Goal: Task Accomplishment & Management: Manage account settings

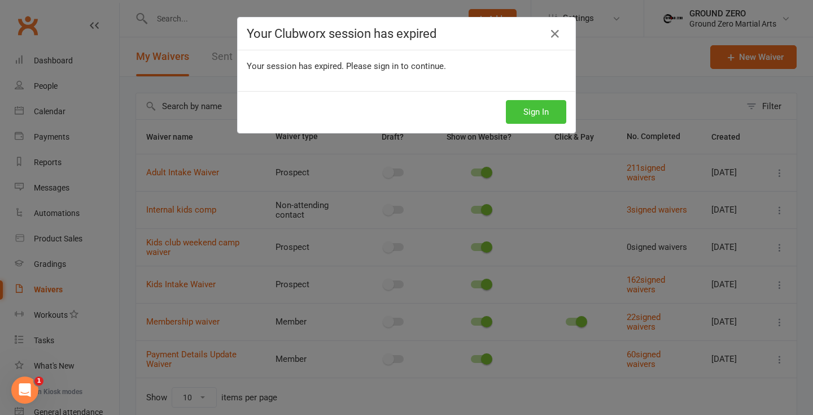
click at [534, 106] on button "Sign In" at bounding box center [536, 112] width 60 height 24
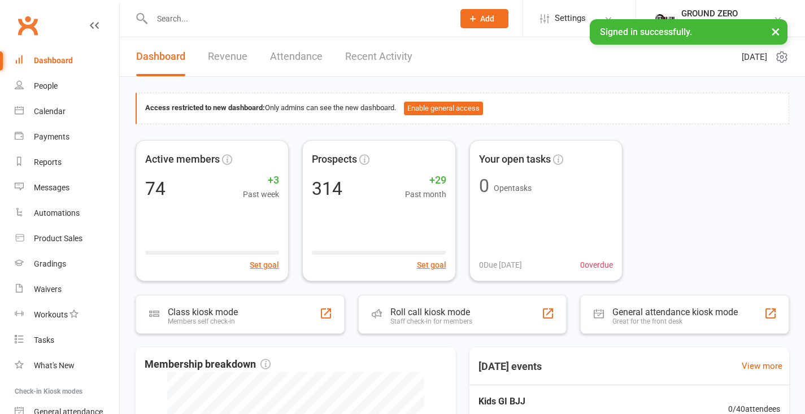
click at [174, 26] on div at bounding box center [291, 18] width 310 height 37
click at [180, 21] on input "text" at bounding box center [297, 19] width 297 height 16
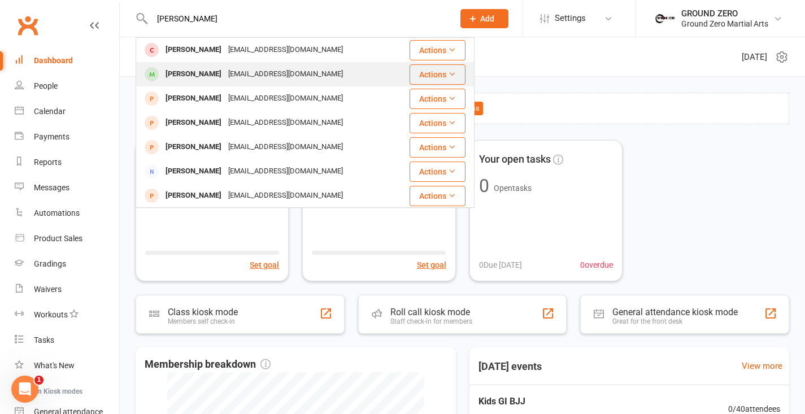
type input "logan"
click at [276, 81] on div "Jebarb77@gmail.com" at bounding box center [285, 74] width 121 height 16
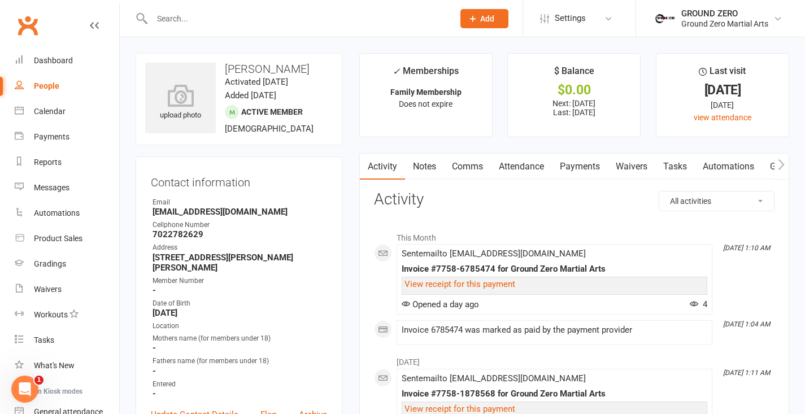
scroll to position [16, 0]
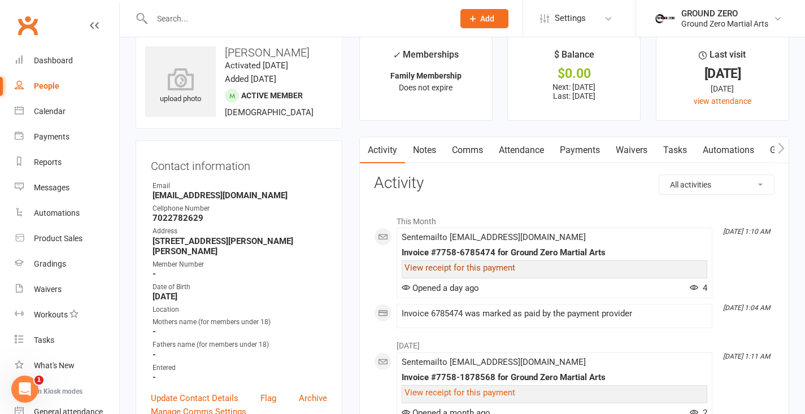
click at [488, 265] on link "View receipt for this payment" at bounding box center [459, 268] width 111 height 10
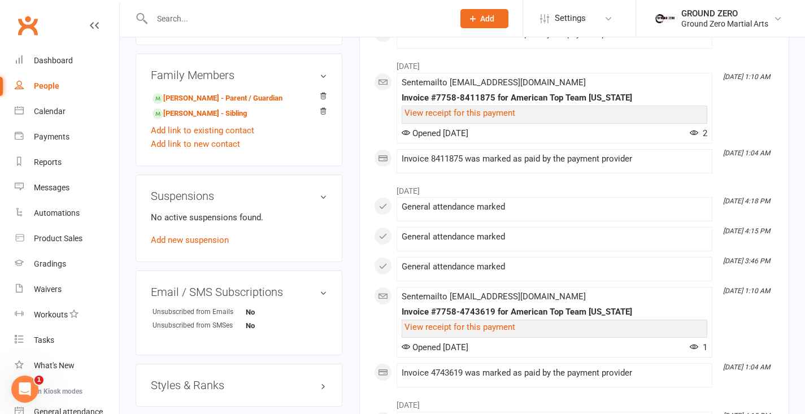
scroll to position [670, 0]
click at [193, 238] on link "Add new suspension" at bounding box center [190, 239] width 78 height 10
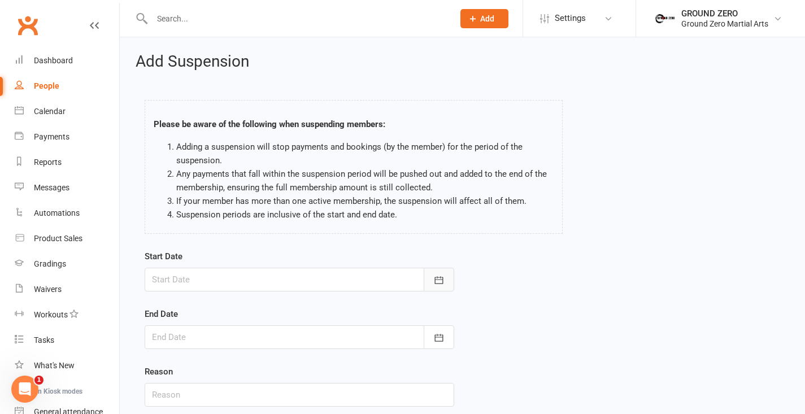
click at [443, 285] on icon "button" at bounding box center [438, 279] width 11 height 11
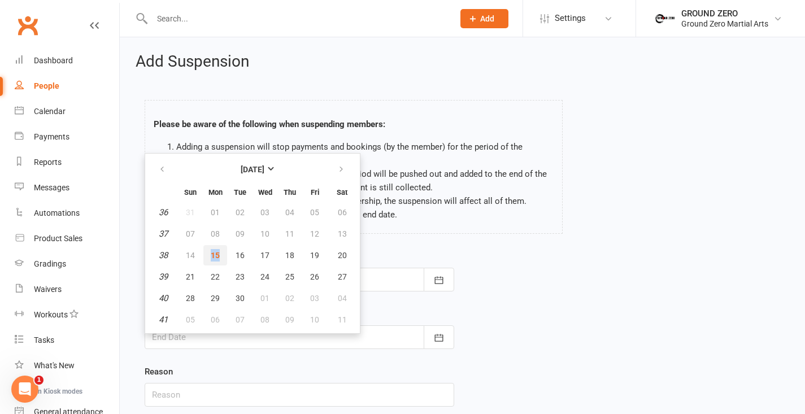
click at [214, 257] on span "15" at bounding box center [215, 255] width 9 height 9
type input "15 Sep 2025"
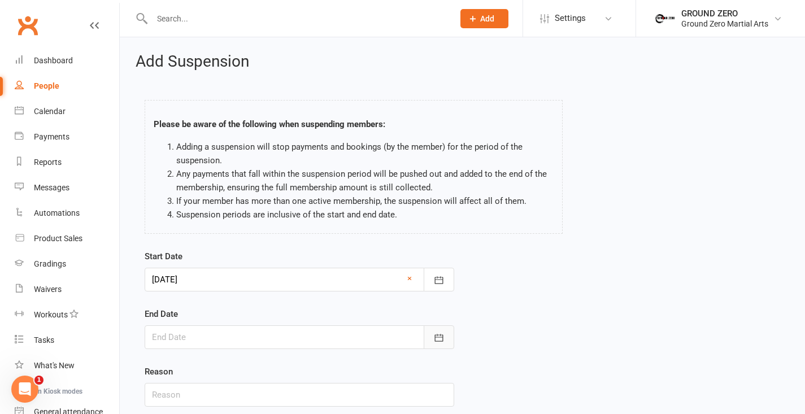
click at [445, 341] on button "button" at bounding box center [439, 337] width 30 height 24
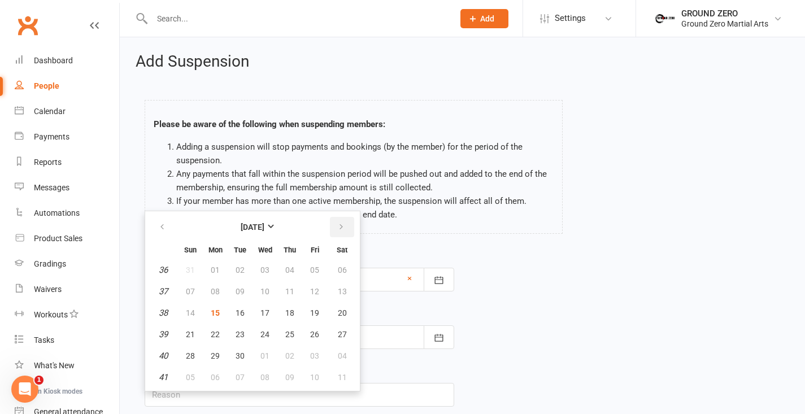
click at [342, 227] on icon "button" at bounding box center [341, 227] width 8 height 9
click at [264, 316] on span "15" at bounding box center [264, 312] width 9 height 9
type input "15 Oct 2025"
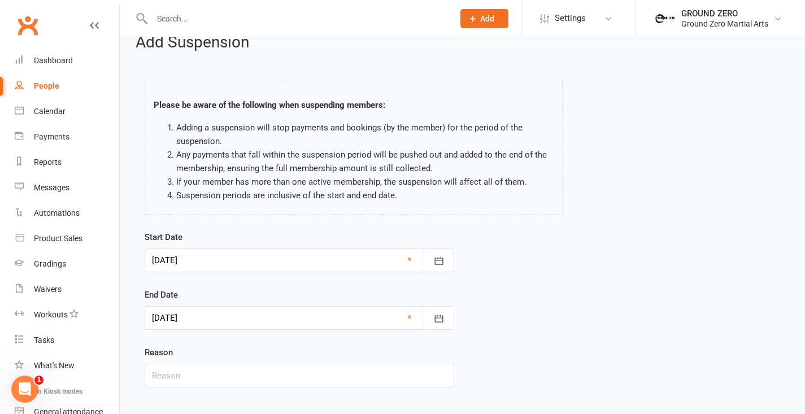
scroll to position [20, 0]
click at [245, 370] on input "text" at bounding box center [299, 375] width 309 height 24
type input "membership pause"
click at [735, 287] on div "Start Date 15 Sep 2025 September 2025 Sun Mon Tue Wed Thu Fri Sat 36 31 01 02 0…" at bounding box center [462, 315] width 652 height 173
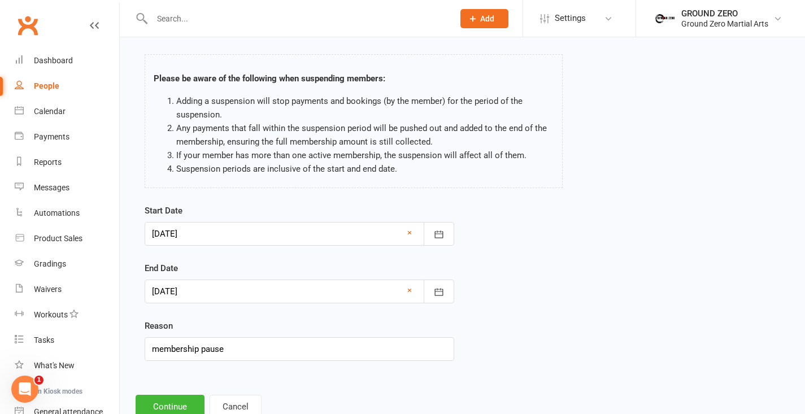
scroll to position [82, 0]
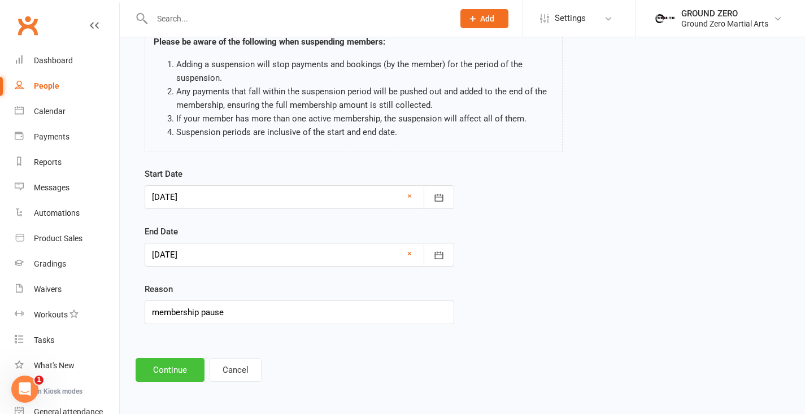
click at [189, 365] on button "Continue" at bounding box center [170, 370] width 69 height 24
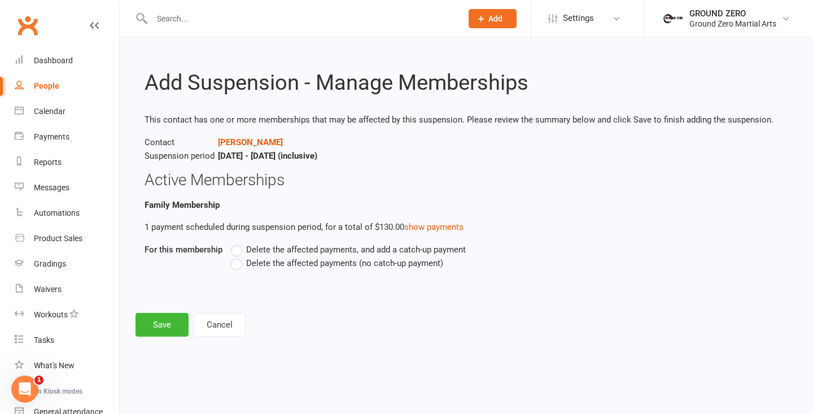
click at [234, 248] on label "Delete the affected payments, and add a catch-up payment" at bounding box center [348, 250] width 235 height 14
click at [234, 243] on input "Delete the affected payments, and add a catch-up payment" at bounding box center [234, 243] width 7 height 0
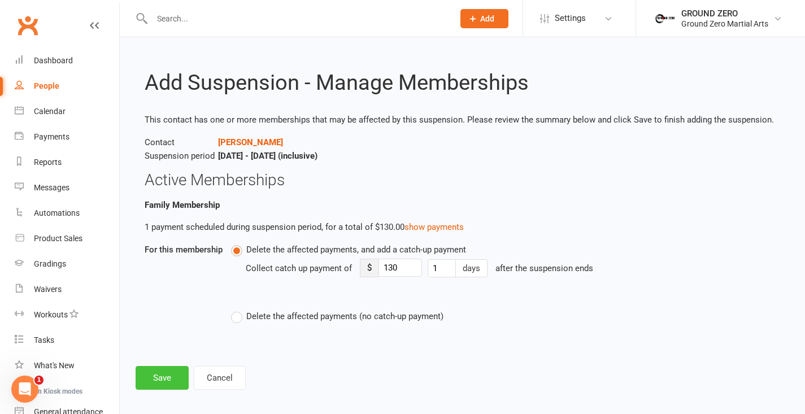
click at [160, 376] on button "Save" at bounding box center [162, 378] width 53 height 24
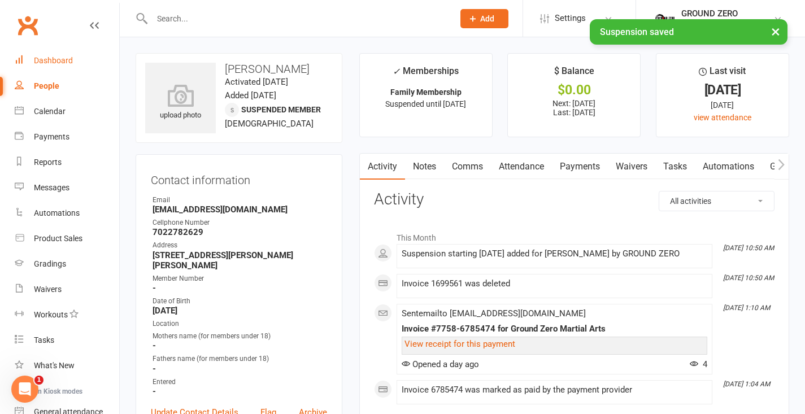
click at [44, 64] on div "Dashboard" at bounding box center [53, 60] width 39 height 9
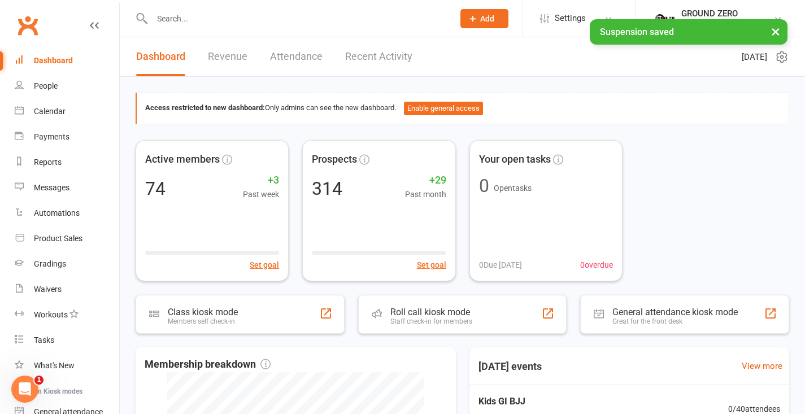
click at [211, 55] on link "Revenue" at bounding box center [228, 56] width 40 height 39
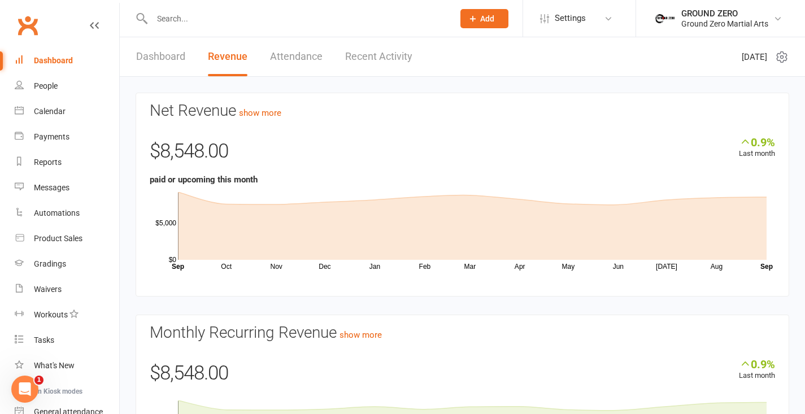
click at [56, 64] on div "Dashboard" at bounding box center [53, 60] width 39 height 9
click at [227, 18] on input "text" at bounding box center [297, 19] width 297 height 16
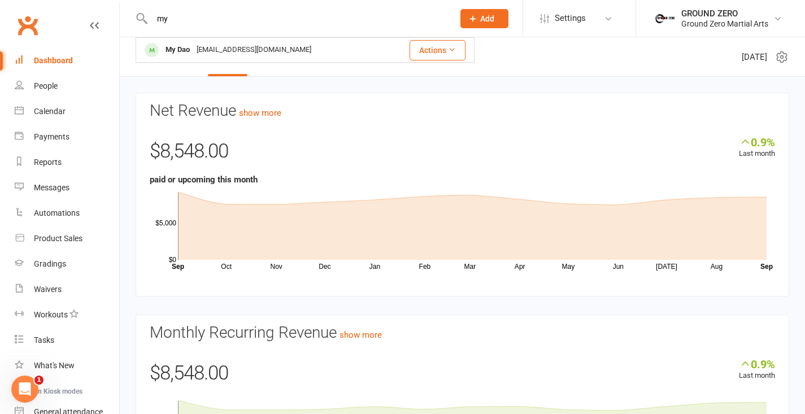
type input "my"
click at [184, 50] on div "My Dao" at bounding box center [177, 50] width 31 height 16
